Goal: Find specific page/section: Find specific page/section

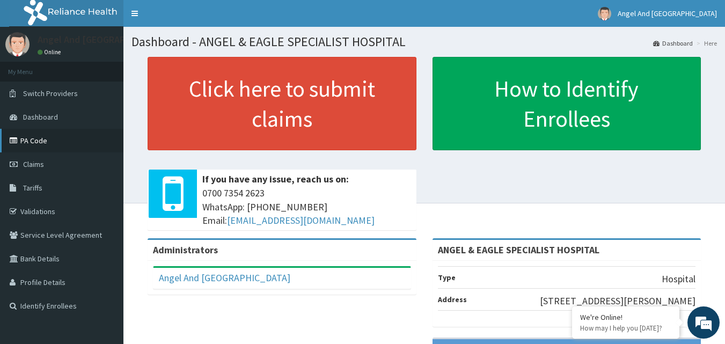
click at [42, 144] on link "PA Code" at bounding box center [61, 141] width 123 height 24
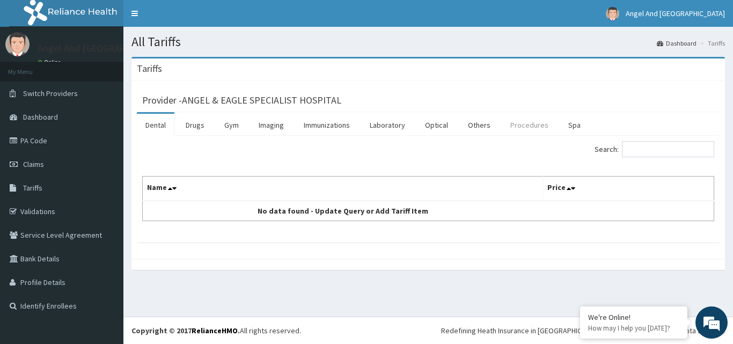
click at [524, 130] on link "Procedures" at bounding box center [529, 125] width 55 height 23
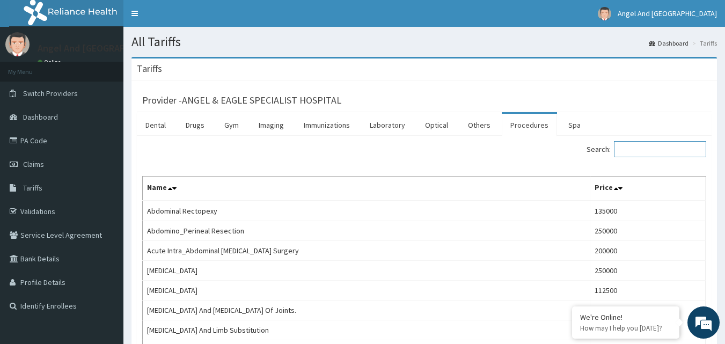
click at [641, 150] on input "Search:" at bounding box center [660, 149] width 92 height 16
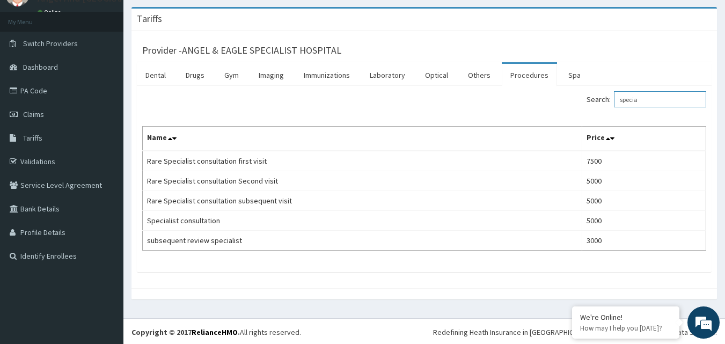
scroll to position [52, 0]
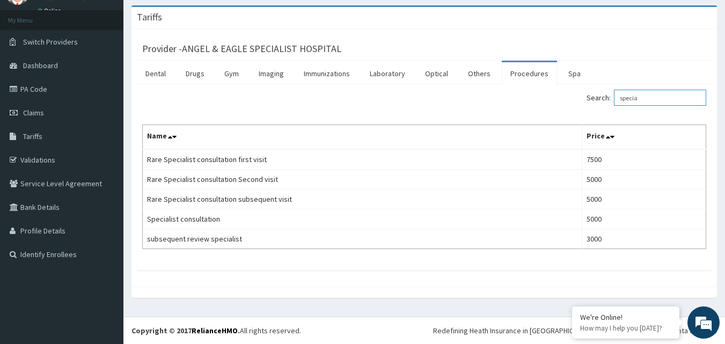
type input "specia"
